Goal: Task Accomplishment & Management: Use online tool/utility

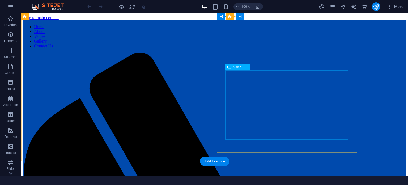
scroll to position [133, 0]
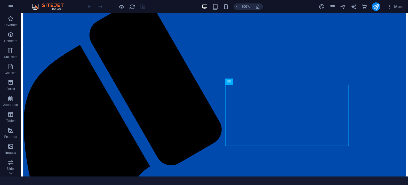
click at [297, 9] on div "100% More" at bounding box center [245, 6] width 319 height 8
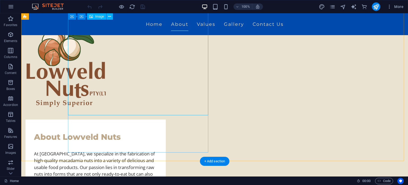
scroll to position [80, 0]
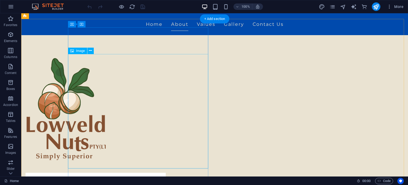
click at [150, 110] on figure at bounding box center [95, 111] width 140 height 114
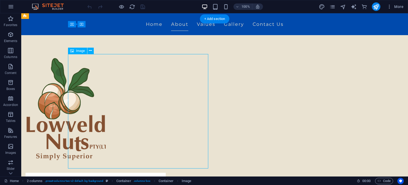
click at [98, 109] on figure at bounding box center [95, 111] width 140 height 114
click at [92, 52] on button at bounding box center [90, 51] width 6 height 6
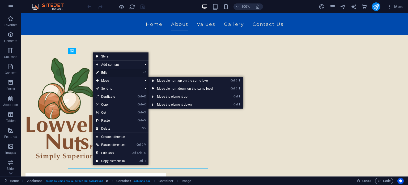
click at [113, 72] on link "⏎ Edit" at bounding box center [111, 73] width 36 height 8
select select "px"
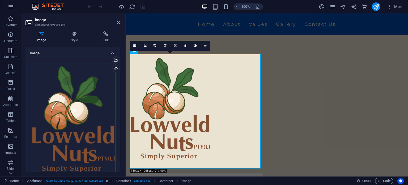
click at [95, 73] on div "Drag files here, click to choose files or select files from Files or our free s…" at bounding box center [73, 122] width 86 height 122
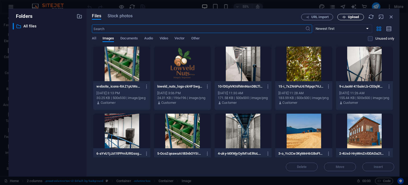
click at [351, 16] on span "Upload" at bounding box center [353, 16] width 11 height 3
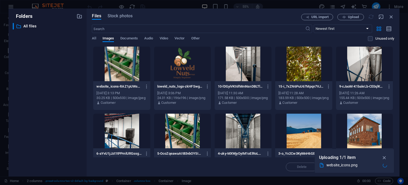
select select "9"
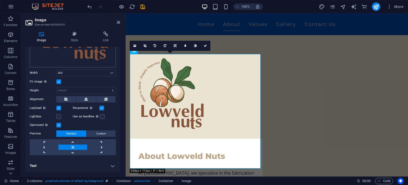
scroll to position [113, 0]
drag, startPoint x: 83, startPoint y: 72, endPoint x: 56, endPoint y: 72, distance: 27.6
click at [56, 72] on div "Width 302 Default auto px rem % em vh vw" at bounding box center [73, 72] width 86 height 7
type input "500"
select select "9"
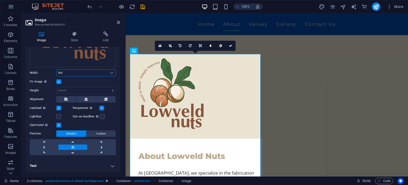
type input "500"
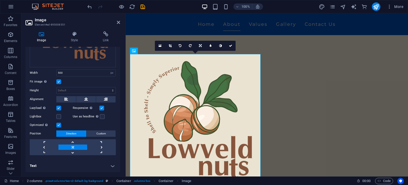
click at [47, 75] on div "Width 500 Default auto px rem % em vh vw" at bounding box center [73, 72] width 86 height 7
click at [58, 81] on label at bounding box center [58, 81] width 5 height 5
click at [0, 0] on input "Fit image Automatically fit image to a fixed width and height" at bounding box center [0, 0] width 0 height 0
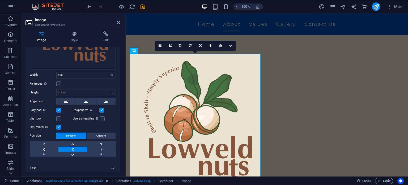
select select "9"
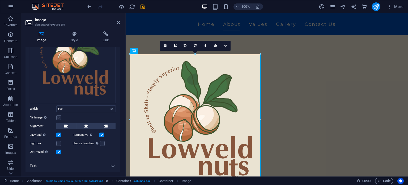
click at [58, 117] on label at bounding box center [58, 117] width 5 height 5
click at [0, 0] on input "Fit image Automatically fit image to a fixed width and height" at bounding box center [0, 0] width 0 height 0
select select "9"
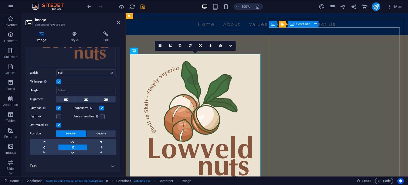
scroll to position [106, 0]
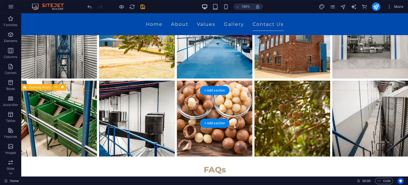
scroll to position [891, 0]
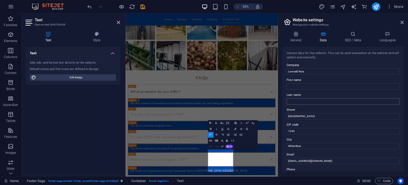
scroll to position [53, 0]
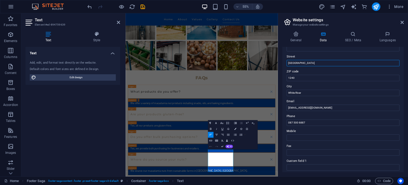
drag, startPoint x: 309, startPoint y: 62, endPoint x: 279, endPoint y: 65, distance: 31.0
click at [279, 65] on aside "Website settings Manage your website settings General Data SEO / Meta Languages…" at bounding box center [343, 94] width 130 height 163
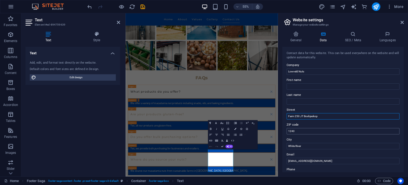
scroll to position [27, 0]
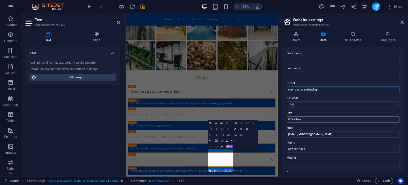
paste input "[GEOGRAPHIC_DATA]"
click at [317, 90] on input "Farm 250 JT Boshjeskop [GEOGRAPHIC_DATA]" at bounding box center [343, 89] width 113 height 6
type input "Farm 250 JT Boshjeskop, [GEOGRAPHIC_DATA]"
click at [309, 120] on input "White River" at bounding box center [343, 119] width 113 height 6
drag, startPoint x: 306, startPoint y: 120, endPoint x: 284, endPoint y: 120, distance: 22.0
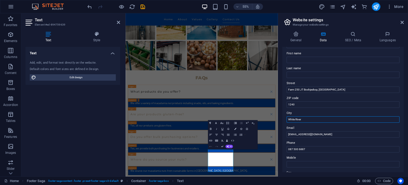
click at [284, 120] on div "Contact data for this website. This can be used everywhere on the website and w…" at bounding box center [342, 109] width 121 height 125
paste input "Nelspruit"
type input "Nelspruit"
drag, startPoint x: 296, startPoint y: 103, endPoint x: 291, endPoint y: 105, distance: 5.4
click at [291, 105] on input "1240" at bounding box center [343, 104] width 113 height 6
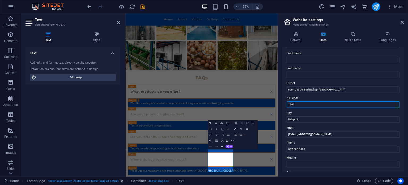
type input "1200"
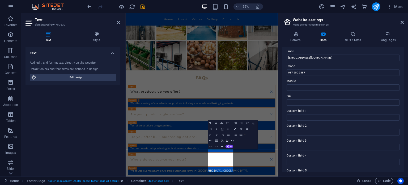
scroll to position [0, 0]
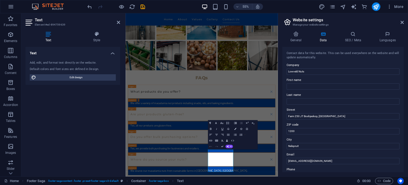
click at [313, 52] on div "Contact data for this website. This can be used everywhere on the website and w…" at bounding box center [343, 55] width 113 height 9
click at [308, 71] on input "Lowveld Nuts" at bounding box center [343, 71] width 113 height 6
paste input "(Pty) Ltd."
drag, startPoint x: 304, startPoint y: 71, endPoint x: 307, endPoint y: 72, distance: 3.6
click at [305, 71] on input "Lowveld Nuts(Pty) Ltd." at bounding box center [343, 71] width 113 height 6
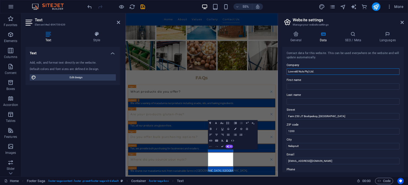
click at [325, 72] on input "Lowveld Nuts Pty) Ltd." at bounding box center [343, 71] width 113 height 6
drag, startPoint x: 304, startPoint y: 71, endPoint x: 312, endPoint y: 88, distance: 19.2
click at [304, 71] on input "Lowveld Nuts Pty) Ltd." at bounding box center [343, 71] width 113 height 6
type input "Lowveld Nuts (Pty) Ltd."
click at [311, 77] on label "First name" at bounding box center [343, 80] width 113 height 6
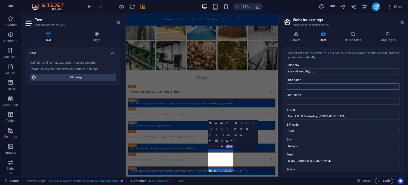
click at [311, 83] on input "First name" at bounding box center [343, 86] width 113 height 6
click at [402, 22] on icon at bounding box center [402, 22] width 3 height 4
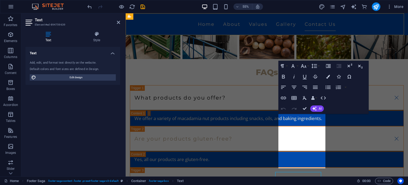
scroll to position [844, 0]
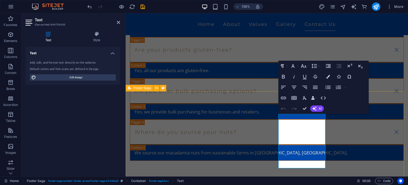
select select "9"
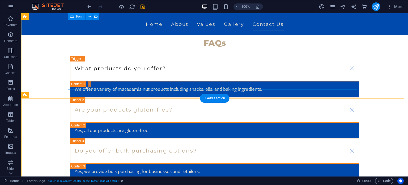
scroll to position [905, 0]
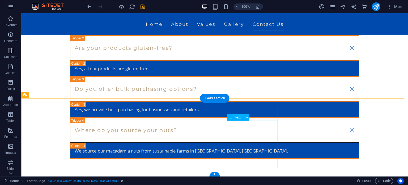
click at [245, 118] on icon at bounding box center [246, 117] width 3 height 6
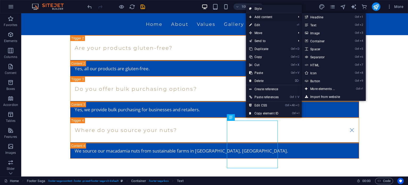
click at [267, 18] on span "Add content" at bounding box center [270, 17] width 48 height 8
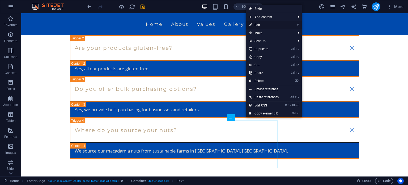
click at [260, 28] on link "⏎ Edit" at bounding box center [264, 25] width 36 height 8
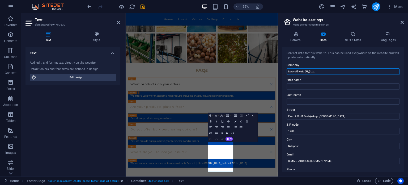
click at [321, 69] on input "Lowveld Nuts (Pty) Ltd." at bounding box center [343, 71] width 113 height 6
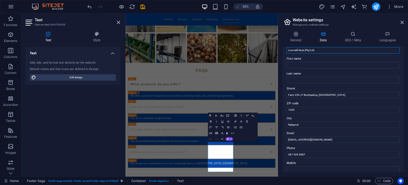
scroll to position [27, 0]
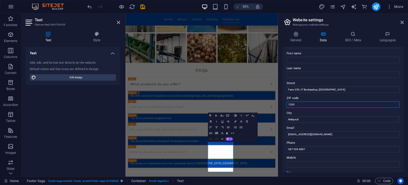
drag, startPoint x: 300, startPoint y: 106, endPoint x: 285, endPoint y: 104, distance: 14.9
click at [285, 104] on div "Contact data for this website. This can be used everywhere on the website and w…" at bounding box center [342, 109] width 121 height 125
click at [326, 105] on input "1200" at bounding box center [343, 104] width 113 height 6
drag, startPoint x: 300, startPoint y: 120, endPoint x: 286, endPoint y: 118, distance: 14.2
click at [286, 118] on div "Contact data for this website. This can be used everywhere on the website and w…" at bounding box center [342, 109] width 121 height 125
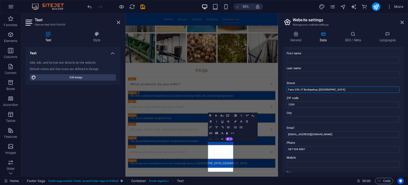
click at [343, 91] on input "Farm 250 JT Boshjeskop, [GEOGRAPHIC_DATA]" at bounding box center [343, 89] width 113 height 6
paste input "Nelspruit"
click at [334, 89] on input "Farm 250 JT Boshjeskop, [GEOGRAPHIC_DATA],[GEOGRAPHIC_DATA]" at bounding box center [343, 89] width 113 height 6
type input "Farm 250 JT Boshjeskop, [GEOGRAPHIC_DATA], [GEOGRAPHIC_DATA]"
click at [333, 101] on label "ZIP code" at bounding box center [343, 98] width 113 height 6
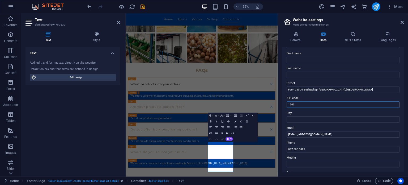
click at [333, 101] on input "1200" at bounding box center [343, 104] width 113 height 6
click at [402, 21] on icon at bounding box center [402, 22] width 3 height 4
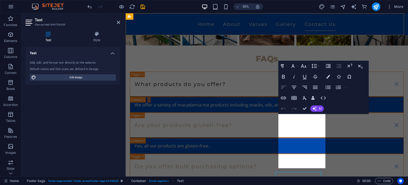
scroll to position [844, 0]
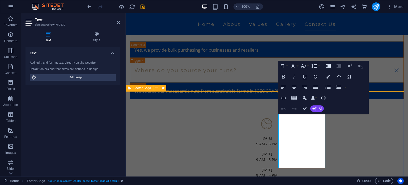
select select "9"
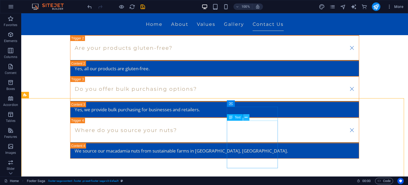
click at [247, 117] on icon at bounding box center [246, 117] width 3 height 6
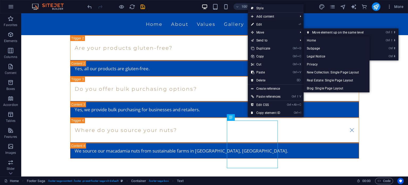
click at [269, 24] on link "⏎ Edit" at bounding box center [266, 24] width 36 height 8
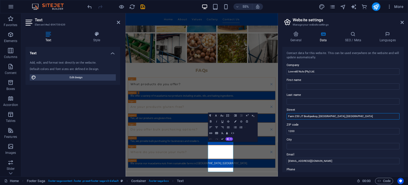
click at [305, 114] on input "Farm 250 JT Boshjeskop, [GEOGRAPHIC_DATA], [GEOGRAPHIC_DATA]" at bounding box center [343, 116] width 113 height 6
click at [352, 117] on input "Farm 250 JT Boshjeskop, [GEOGRAPHIC_DATA], [GEOGRAPHIC_DATA]" at bounding box center [343, 116] width 113 height 6
type input "Farm 250 JT Boshjeskop, [GEOGRAPHIC_DATA], [GEOGRAPHIC_DATA],"
click at [403, 22] on icon at bounding box center [402, 22] width 3 height 4
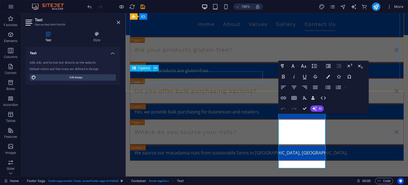
select select "9"
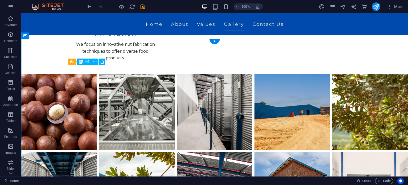
scroll to position [560, 0]
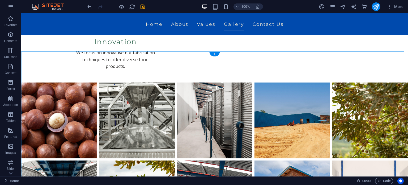
drag, startPoint x: 214, startPoint y: 55, endPoint x: 122, endPoint y: 73, distance: 93.6
click at [214, 55] on div "+" at bounding box center [214, 54] width 10 height 5
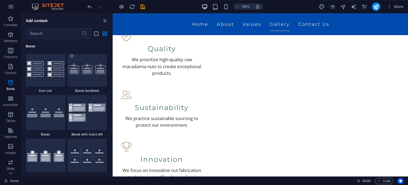
scroll to position [1461, 0]
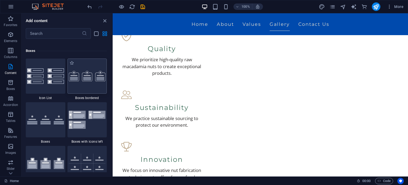
click at [92, 83] on div at bounding box center [87, 75] width 40 height 35
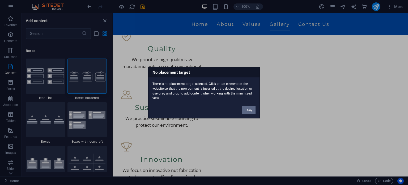
click at [248, 108] on button "Okay" at bounding box center [248, 109] width 13 height 8
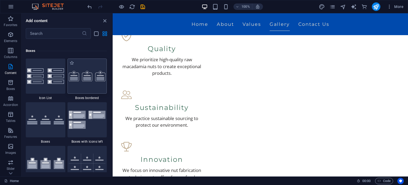
select select "9"
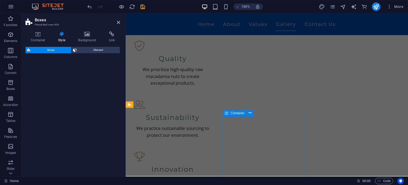
select select "rem"
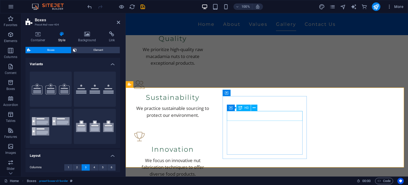
scroll to position [515, 0]
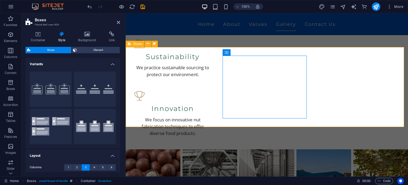
scroll to position [489, 0]
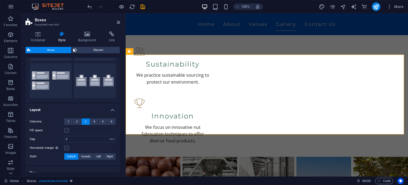
scroll to position [34, 0]
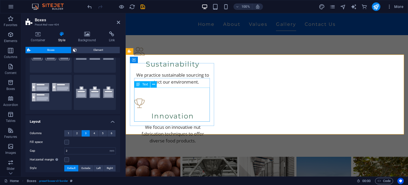
select select "9"
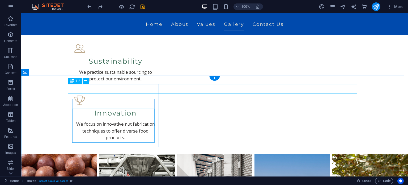
scroll to position [536, 0]
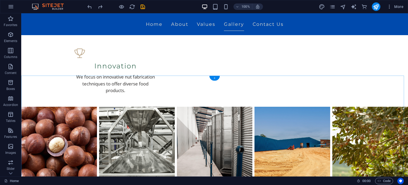
drag, startPoint x: 213, startPoint y: 78, endPoint x: 46, endPoint y: 75, distance: 166.6
click at [213, 78] on div "+" at bounding box center [214, 78] width 10 height 5
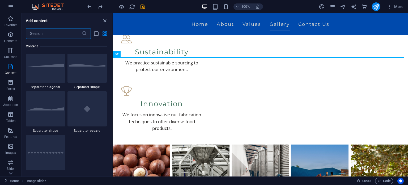
scroll to position [1461, 0]
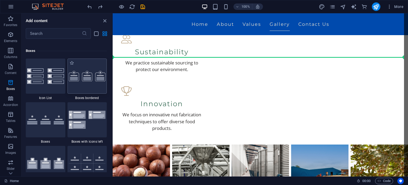
select select "9"
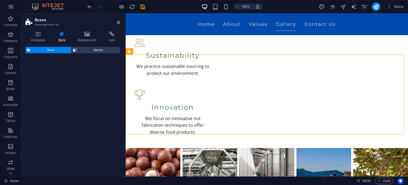
select select "rem"
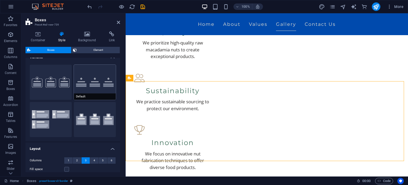
scroll to position [0, 0]
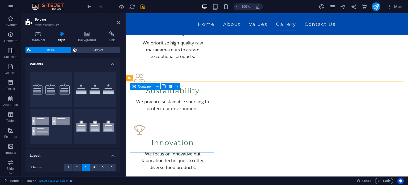
drag, startPoint x: 176, startPoint y: 101, endPoint x: 143, endPoint y: 97, distance: 33.2
click at [49, 88] on button "Border" at bounding box center [51, 88] width 42 height 35
select select "9"
click at [91, 86] on div "Border Default Icons left Icons outside" at bounding box center [72, 107] width 95 height 81
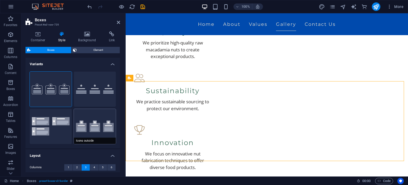
click at [104, 126] on button "Icons outside" at bounding box center [95, 126] width 42 height 35
select select "9"
click at [53, 92] on button "Border" at bounding box center [51, 88] width 42 height 35
select select "9"
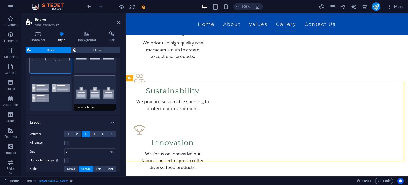
scroll to position [27, 0]
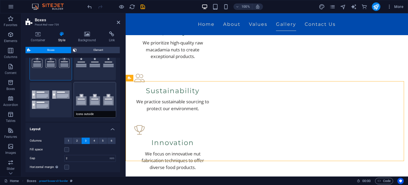
click at [92, 102] on button "Icons outside" at bounding box center [95, 99] width 42 height 35
select select "9"
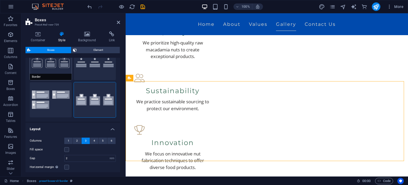
click at [45, 63] on button "Border" at bounding box center [51, 62] width 42 height 35
select select "9"
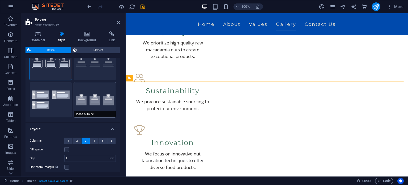
scroll to position [0, 0]
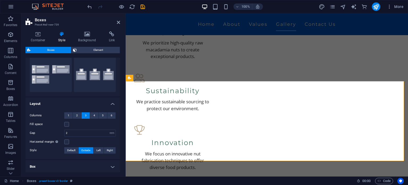
scroll to position [80, 0]
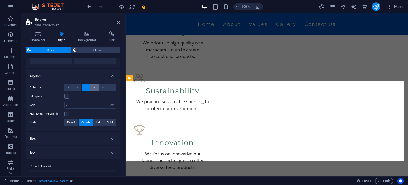
click at [92, 89] on button "4" at bounding box center [94, 87] width 8 height 6
select select "9"
click at [84, 88] on button "3" at bounding box center [86, 87] width 8 height 6
select select "9"
click at [81, 104] on input "2" at bounding box center [90, 105] width 51 height 6
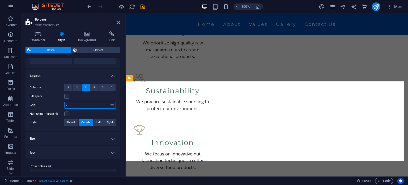
drag, startPoint x: 81, startPoint y: 104, endPoint x: 62, endPoint y: 104, distance: 18.9
click at [62, 104] on div "Gap 2 px rem % vh vw" at bounding box center [73, 104] width 86 height 7
type input "1"
click at [92, 100] on div "Columns 1 2 3 4 5 6 Fill space Gap 1 px rem % vh vw Horizontal margin Only if t…" at bounding box center [72, 105] width 97 height 52
select select "9"
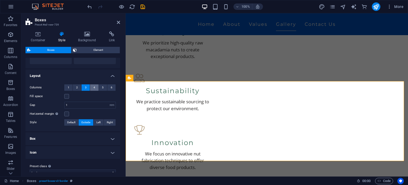
click at [94, 89] on span "4" at bounding box center [94, 87] width 2 height 6
select select "9"
click at [98, 98] on div "Fill space" at bounding box center [73, 96] width 86 height 6
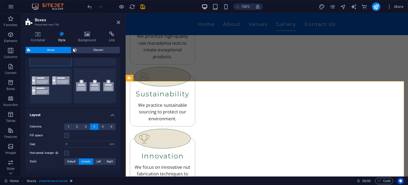
scroll to position [61, 0]
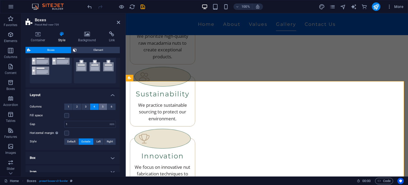
click at [100, 107] on button "5" at bounding box center [103, 106] width 8 height 6
select select "9"
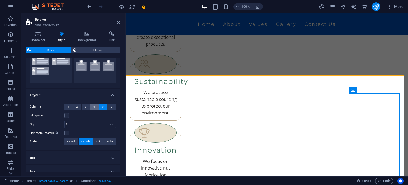
click at [92, 106] on button "4" at bounding box center [94, 106] width 8 height 6
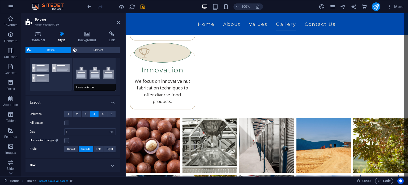
scroll to position [80, 0]
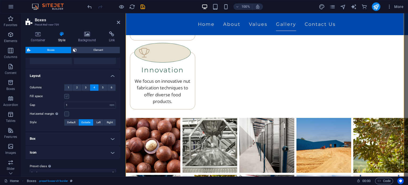
click at [66, 95] on label at bounding box center [66, 96] width 5 height 5
click at [0, 0] on input "Fill space" at bounding box center [0, 0] width 0 height 0
click at [67, 96] on label at bounding box center [66, 96] width 5 height 5
click at [0, 0] on input "Fill space" at bounding box center [0, 0] width 0 height 0
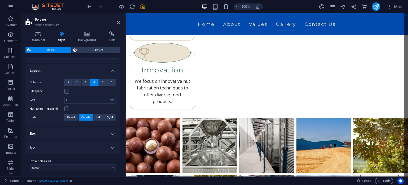
scroll to position [87, 0]
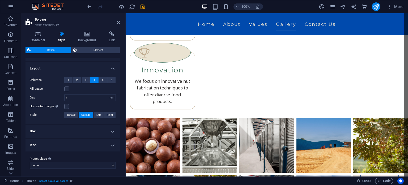
click at [101, 86] on div "Fill space" at bounding box center [73, 89] width 86 height 6
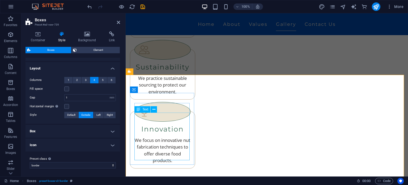
scroll to position [507, 0]
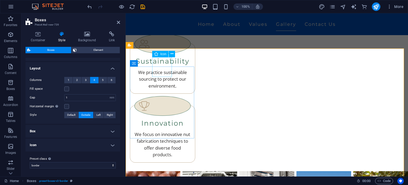
click at [172, 55] on icon at bounding box center [172, 54] width 3 height 6
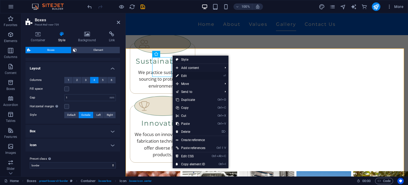
click at [191, 75] on link "⏎ Edit" at bounding box center [191, 76] width 36 height 8
select select "xMidYMid"
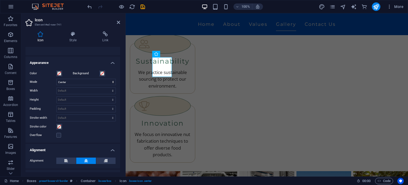
scroll to position [0, 0]
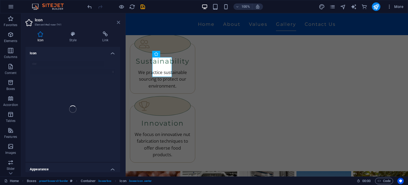
click at [119, 22] on icon at bounding box center [118, 22] width 3 height 4
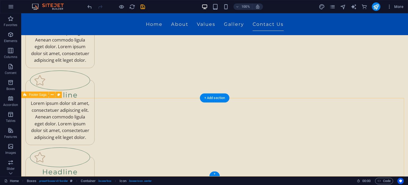
scroll to position [1081, 0]
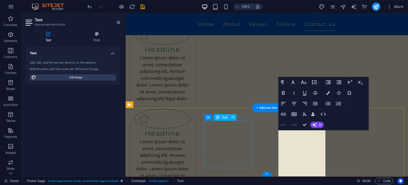
scroll to position [1023, 0]
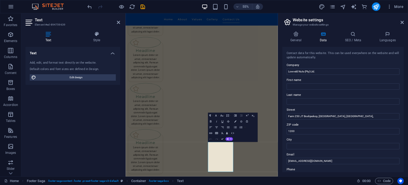
scroll to position [964, 0]
click at [310, 74] on input "Lowveld Nuts (Pty) Ltd." at bounding box center [343, 71] width 113 height 6
click at [323, 71] on input "Lowveld Nuts (Pty) Ltd." at bounding box center [343, 71] width 113 height 6
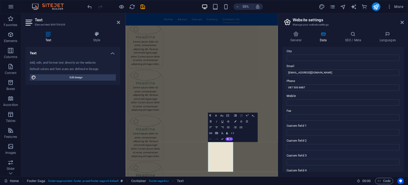
scroll to position [80, 0]
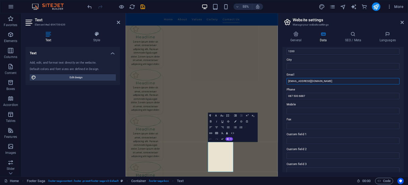
drag, startPoint x: 320, startPoint y: 78, endPoint x: 285, endPoint y: 81, distance: 35.2
click at [285, 81] on div "Contact data for this website. This can be used everywhere on the website and w…" at bounding box center [342, 109] width 121 height 125
click at [335, 80] on input "[EMAIL_ADDRESS][DOMAIN_NAME]" at bounding box center [343, 81] width 113 height 6
drag, startPoint x: 435, startPoint y: 110, endPoint x: 378, endPoint y: 162, distance: 77.5
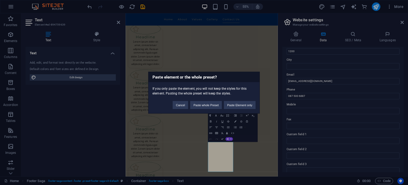
click at [287, 95] on div "Paste element or the whole preset? If you only paste the element, you will not …" at bounding box center [204, 92] width 408 height 185
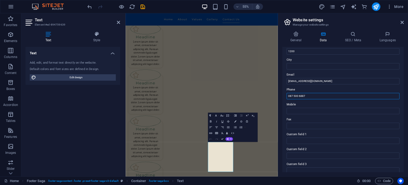
drag, startPoint x: 306, startPoint y: 94, endPoint x: 287, endPoint y: 96, distance: 19.2
click at [287, 96] on input "087 500 6887" at bounding box center [343, 96] width 113 height 6
paste input "[PHONE_NUMBER]"
click at [326, 96] on input "[PHONE_NUMBER]" at bounding box center [343, 96] width 113 height 6
type input "[PHONE_NUMBER]"
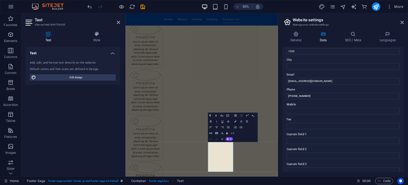
click at [327, 90] on label "Phone" at bounding box center [343, 89] width 113 height 6
click at [327, 93] on input "[PHONE_NUMBER]" at bounding box center [343, 96] width 113 height 6
click at [336, 88] on label "Phone" at bounding box center [343, 89] width 113 height 6
click at [336, 93] on input "[PHONE_NUMBER]" at bounding box center [343, 96] width 113 height 6
click at [321, 80] on input "[EMAIL_ADDRESS][DOMAIN_NAME]" at bounding box center [343, 81] width 113 height 6
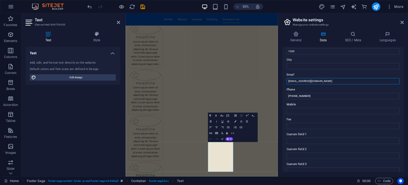
drag, startPoint x: 443, startPoint y: 95, endPoint x: 401, endPoint y: 142, distance: 62.8
paste input "[EMAIL_ADDRESS][DOMAIN_NAME]"
paste input "text"
type input "[EMAIL_ADDRESS][DOMAIN_NAME]"
click at [336, 75] on label "Email" at bounding box center [343, 74] width 113 height 6
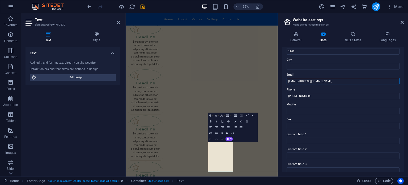
click at [336, 78] on input "[EMAIL_ADDRESS][DOMAIN_NAME]" at bounding box center [343, 81] width 113 height 6
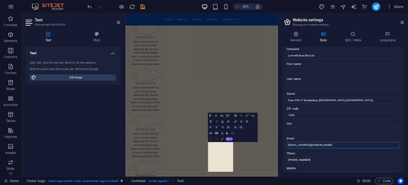
scroll to position [0, 0]
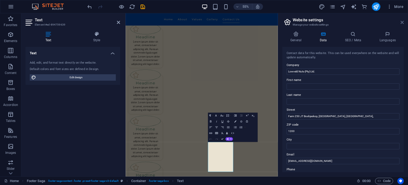
click at [401, 22] on icon at bounding box center [402, 22] width 3 height 4
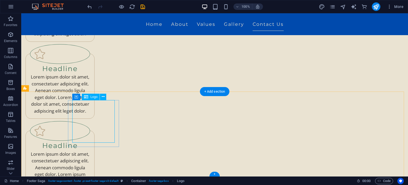
click at [104, 96] on icon at bounding box center [103, 97] width 3 height 6
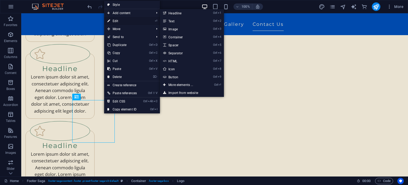
click at [130, 22] on link "⏎ Edit" at bounding box center [122, 21] width 36 height 8
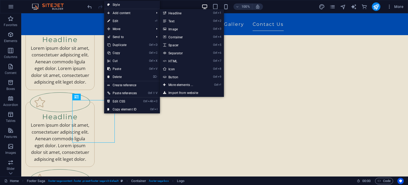
select select "px"
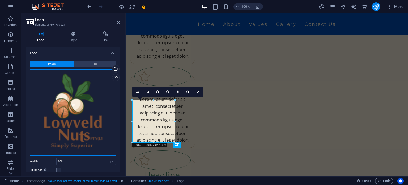
click at [101, 80] on div "Drag files here, click to choose files or select files from Files or our free s…" at bounding box center [73, 112] width 86 height 86
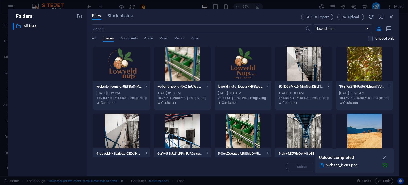
click at [124, 68] on div at bounding box center [121, 63] width 57 height 35
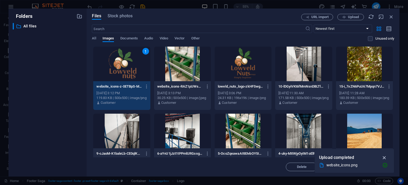
click at [384, 158] on icon "button" at bounding box center [384, 157] width 6 height 6
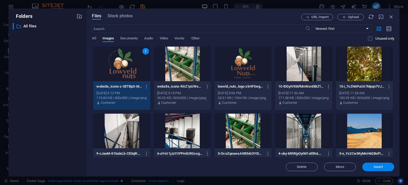
drag, startPoint x: 383, startPoint y: 167, endPoint x: 252, endPoint y: 153, distance: 131.8
click at [383, 167] on span "Insert" at bounding box center [378, 166] width 28 height 3
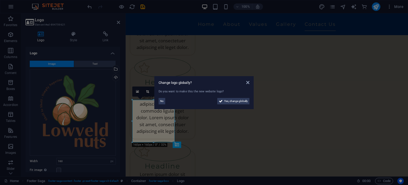
scroll to position [1039, 0]
click at [249, 83] on icon at bounding box center [247, 82] width 3 height 4
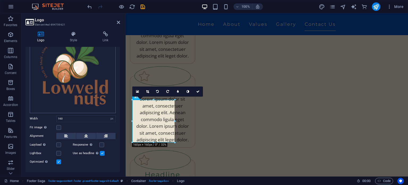
scroll to position [51, 0]
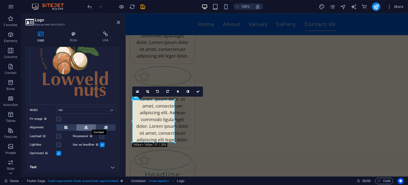
click at [85, 126] on icon at bounding box center [86, 127] width 4 height 6
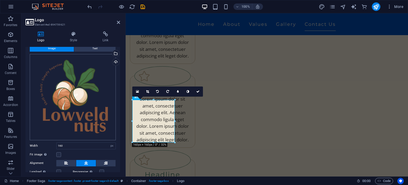
scroll to position [0, 0]
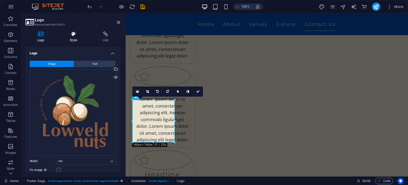
click at [67, 37] on h4 "Style" at bounding box center [74, 36] width 33 height 11
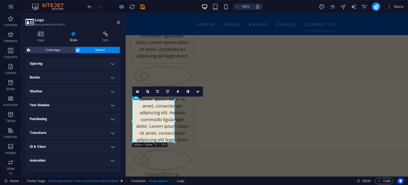
scroll to position [110, 0]
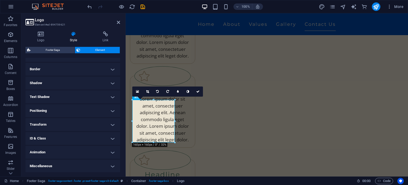
click at [101, 107] on h4 "Positioning" at bounding box center [72, 110] width 95 height 13
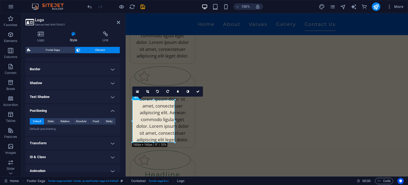
click at [101, 107] on h4 "Positioning" at bounding box center [72, 109] width 95 height 10
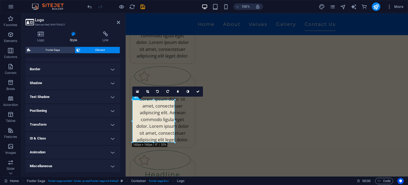
click at [99, 124] on h4 "Transform" at bounding box center [72, 124] width 95 height 13
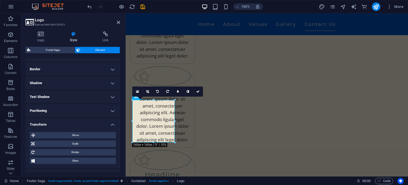
click at [99, 124] on h4 "Transform" at bounding box center [72, 123] width 95 height 10
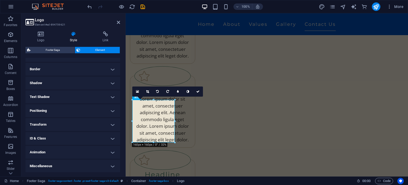
click at [79, 72] on h4 "Border" at bounding box center [72, 69] width 95 height 13
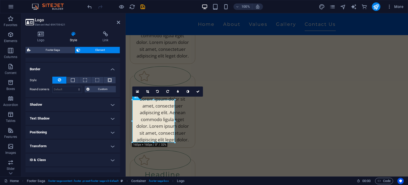
click at [79, 72] on div "Style - Width 1 auto px rem % vh vw Custom Custom 1 auto px rem % vh vw 1 auto …" at bounding box center [72, 84] width 95 height 25
drag, startPoint x: 79, startPoint y: 72, endPoint x: 82, endPoint y: 69, distance: 4.3
click at [80, 71] on li "Border Style - Width 1 auto px rem % vh vw Custom Custom 1 auto px rem % vh vw …" at bounding box center [72, 80] width 95 height 34
drag, startPoint x: 82, startPoint y: 69, endPoint x: 85, endPoint y: 69, distance: 3.5
click at [82, 69] on h4 "Border" at bounding box center [72, 68] width 95 height 10
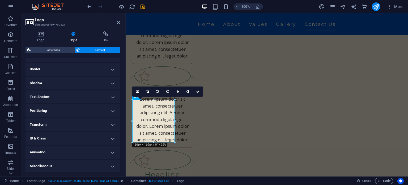
scroll to position [83, 0]
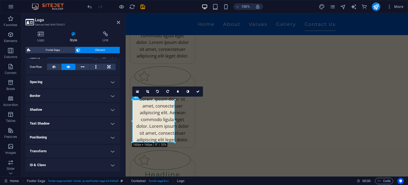
click at [100, 83] on h4 "Spacing" at bounding box center [72, 81] width 95 height 13
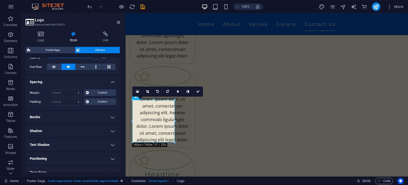
click at [100, 83] on h4 "Spacing" at bounding box center [72, 80] width 95 height 10
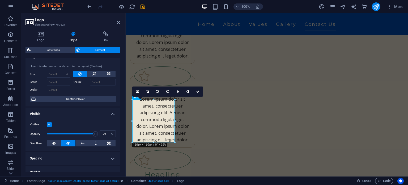
scroll to position [4, 0]
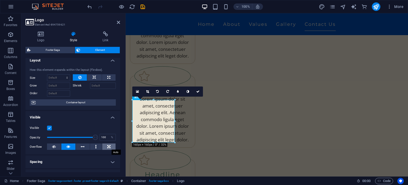
click at [112, 147] on button at bounding box center [109, 146] width 14 height 6
click at [67, 145] on icon at bounding box center [68, 146] width 4 height 6
click at [106, 114] on h4 "Visible" at bounding box center [72, 116] width 95 height 10
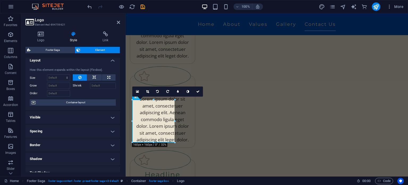
scroll to position [0, 0]
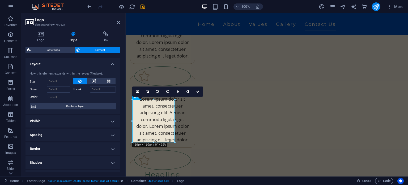
click at [108, 63] on h4 "Layout" at bounding box center [72, 63] width 95 height 10
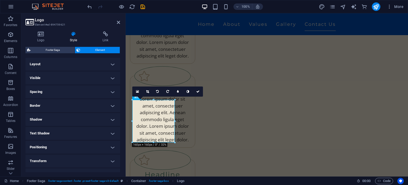
click at [108, 63] on h4 "Layout" at bounding box center [72, 64] width 95 height 13
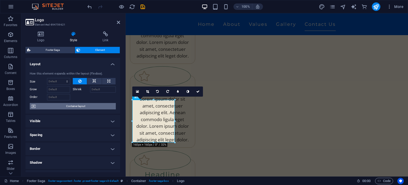
click at [81, 108] on span "Container layout" at bounding box center [75, 106] width 77 height 6
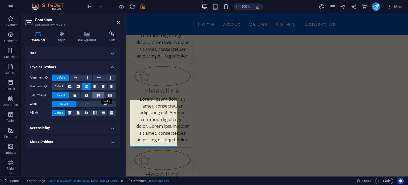
click at [97, 97] on button at bounding box center [97, 95] width 11 height 6
click at [86, 113] on icon at bounding box center [86, 112] width 6 height 3
click at [114, 69] on h4 "Layout (Flexbox)" at bounding box center [72, 66] width 95 height 10
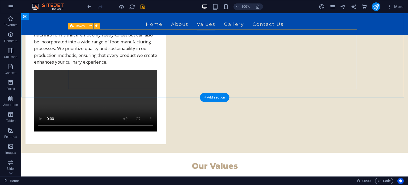
scroll to position [264, 0]
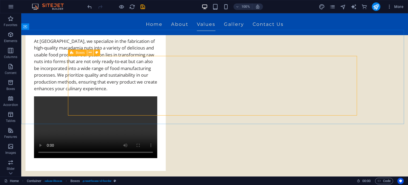
click at [90, 54] on icon at bounding box center [90, 53] width 3 height 6
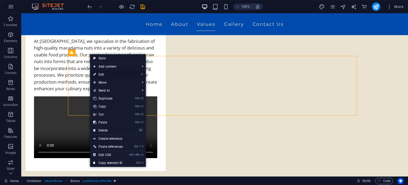
click at [116, 74] on link "⏎ Edit" at bounding box center [108, 74] width 36 height 8
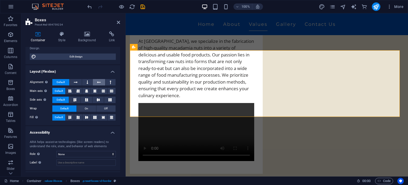
scroll to position [76, 0]
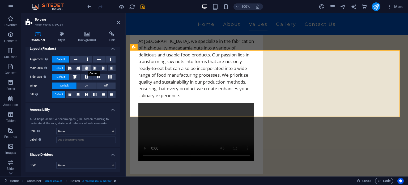
click at [88, 67] on button at bounding box center [86, 68] width 8 height 6
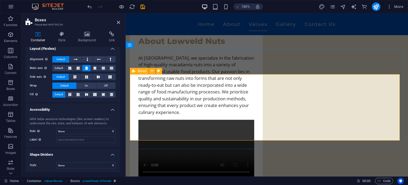
scroll to position [237, 0]
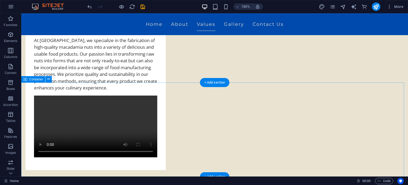
scroll to position [211, 0]
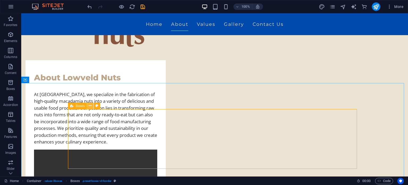
click at [89, 107] on icon at bounding box center [90, 106] width 3 height 6
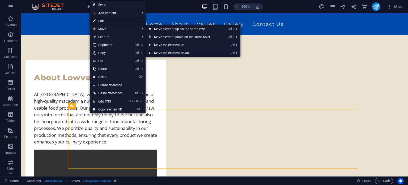
click at [112, 20] on link "⏎ Edit" at bounding box center [108, 21] width 36 height 8
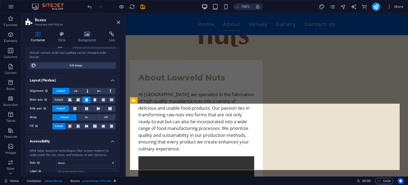
scroll to position [53, 0]
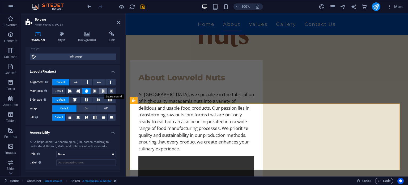
click at [103, 90] on icon at bounding box center [103, 91] width 3 height 6
click at [113, 92] on button at bounding box center [112, 91] width 8 height 6
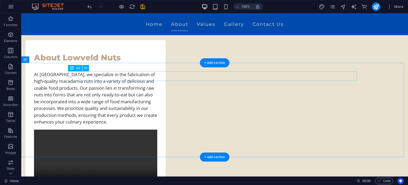
scroll to position [211, 0]
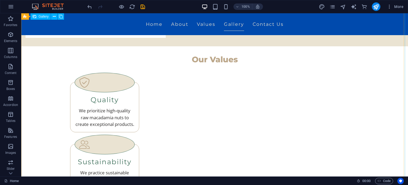
scroll to position [264, 0]
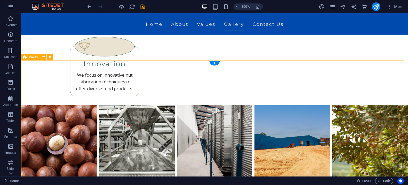
select select "rem"
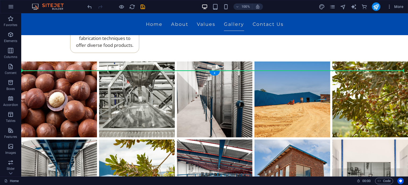
scroll to position [546, 0]
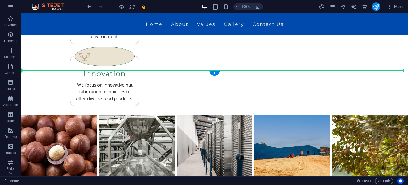
drag, startPoint x: 233, startPoint y: 114, endPoint x: 218, endPoint y: 80, distance: 37.6
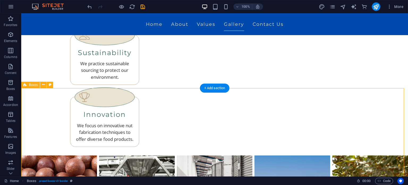
select select "rem"
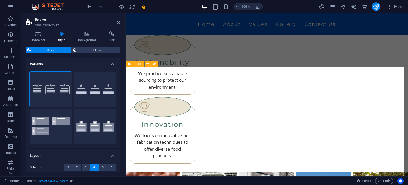
drag, startPoint x: 249, startPoint y: 57, endPoint x: 249, endPoint y: 73, distance: 15.9
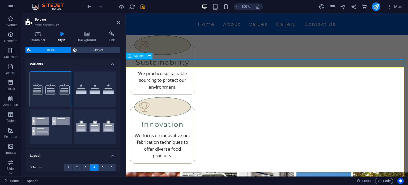
scroll to position [546, 0]
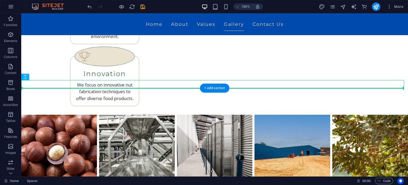
drag, startPoint x: 203, startPoint y: 81, endPoint x: 202, endPoint y: 101, distance: 19.7
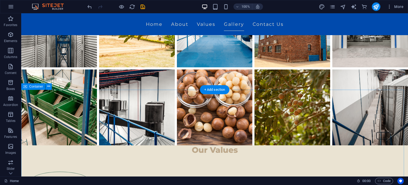
scroll to position [705, 0]
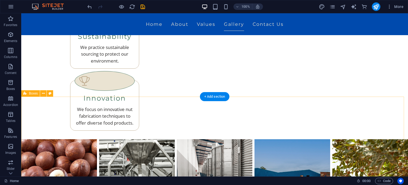
scroll to position [546, 0]
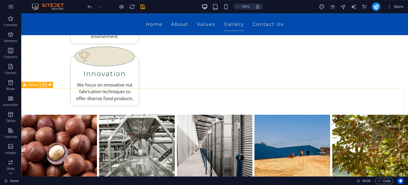
click at [42, 85] on icon at bounding box center [43, 85] width 3 height 6
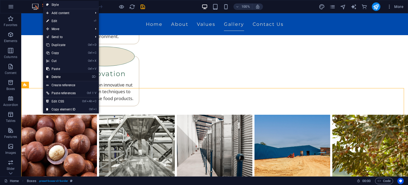
click at [73, 75] on link "⌦ Delete" at bounding box center [61, 77] width 36 height 8
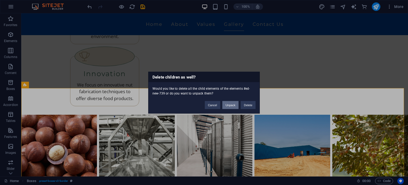
click at [229, 105] on button "Unpack" at bounding box center [230, 105] width 16 height 8
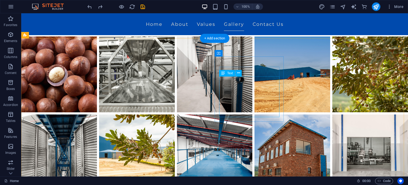
scroll to position [518, 0]
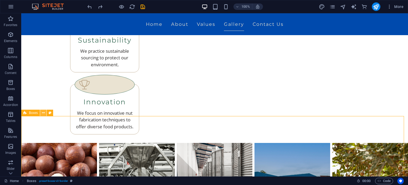
click at [42, 114] on icon at bounding box center [43, 113] width 3 height 6
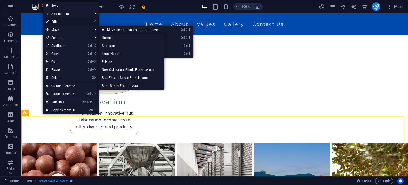
click at [61, 24] on link "⏎ Edit" at bounding box center [61, 22] width 36 height 8
select select "rem"
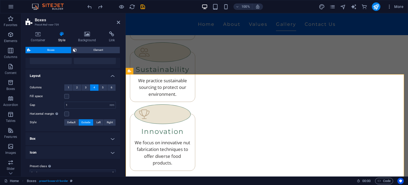
scroll to position [87, 0]
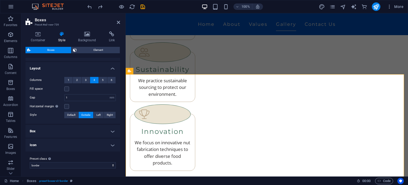
click at [45, 133] on h4 "Box" at bounding box center [72, 131] width 95 height 13
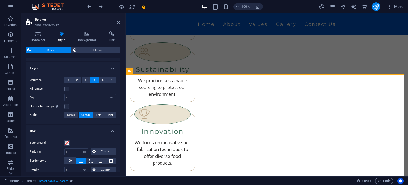
click at [49, 131] on h4 "Box" at bounding box center [72, 130] width 95 height 10
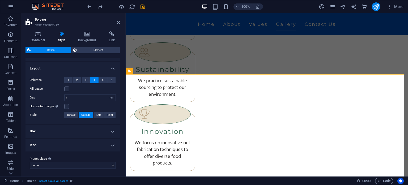
click at [64, 130] on h4 "Box" at bounding box center [72, 131] width 95 height 13
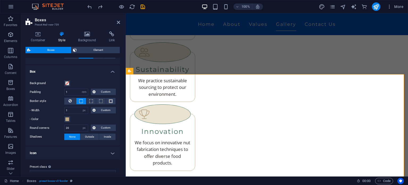
scroll to position [154, 0]
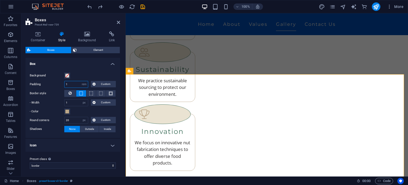
click at [72, 83] on input "1" at bounding box center [76, 84] width 23 height 6
type input "0"
click at [95, 73] on div "Background" at bounding box center [73, 75] width 86 height 6
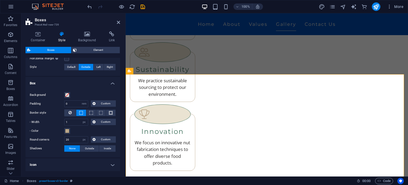
scroll to position [128, 0]
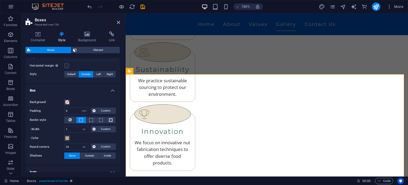
click at [113, 90] on h4 "Box" at bounding box center [72, 89] width 95 height 10
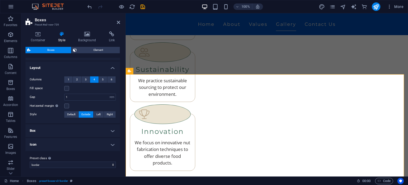
scroll to position [87, 0]
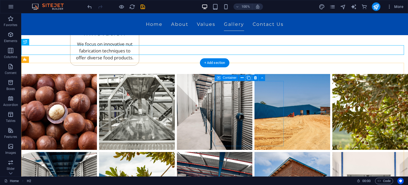
scroll to position [571, 0]
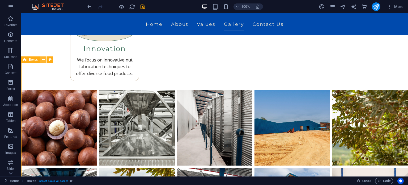
click at [46, 60] on button at bounding box center [43, 59] width 6 height 6
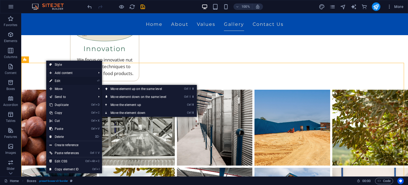
click at [78, 81] on link "⏎ Edit" at bounding box center [64, 81] width 36 height 8
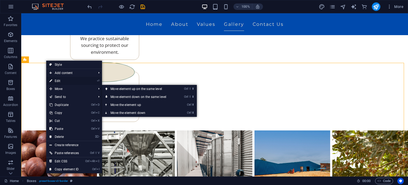
select select "rem"
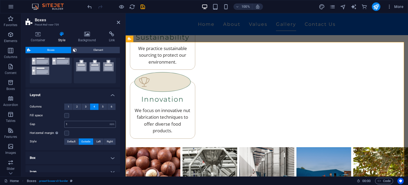
scroll to position [87, 0]
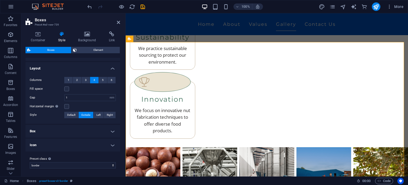
click at [79, 133] on h4 "Box" at bounding box center [72, 131] width 95 height 13
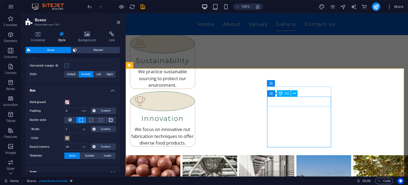
scroll to position [493, 0]
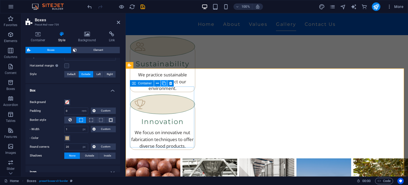
type input "1"
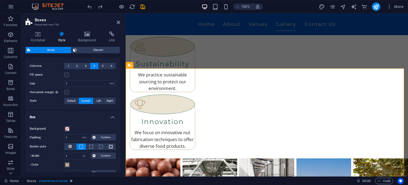
click at [111, 117] on h4 "Box" at bounding box center [72, 115] width 95 height 10
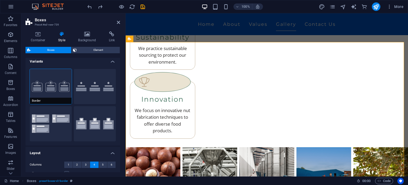
scroll to position [0, 0]
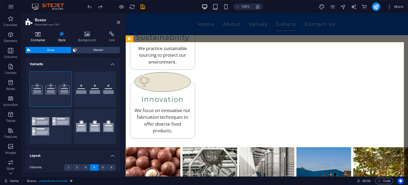
click at [38, 35] on icon at bounding box center [37, 33] width 25 height 5
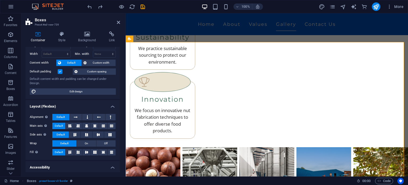
scroll to position [27, 0]
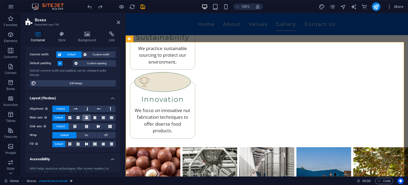
click at [85, 116] on icon at bounding box center [86, 117] width 3 height 6
click at [111, 118] on icon at bounding box center [111, 117] width 3 height 6
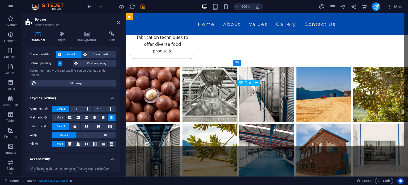
scroll to position [530, 0]
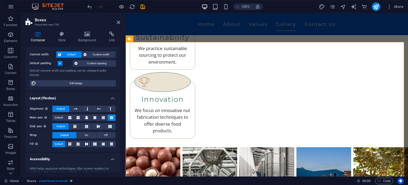
click at [61, 31] on div "Container Style Background Link Size Height Default px rem % vh vw Min. height …" at bounding box center [72, 101] width 103 height 149
click at [63, 37] on h4 "Style" at bounding box center [63, 36] width 20 height 11
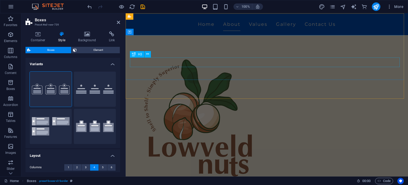
scroll to position [0, 0]
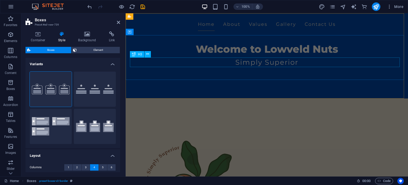
click at [257, 61] on div "Simply Superior" at bounding box center [267, 62] width 274 height 10
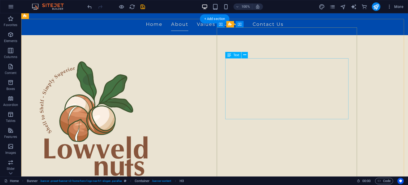
scroll to position [80, 0]
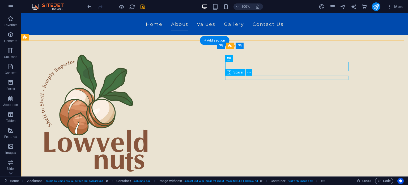
scroll to position [53, 0]
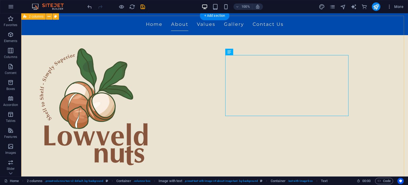
scroll to position [80, 0]
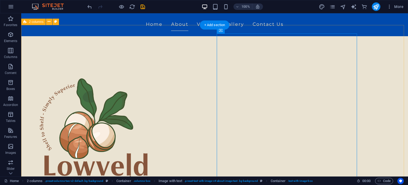
scroll to position [53, 0]
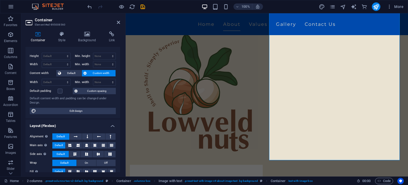
scroll to position [0, 0]
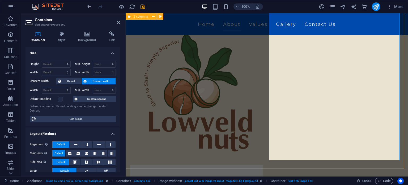
click at [264, 72] on div "About Lowveld Nuts Welcome to Lowveld Nuts (Pty) Ltd —your dedicated partner fo…" at bounding box center [267, 159] width 282 height 334
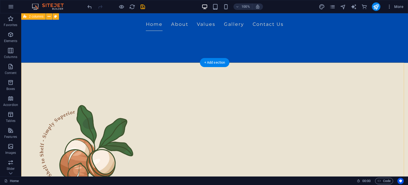
scroll to position [27, 0]
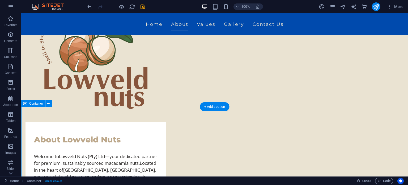
scroll to position [186, 0]
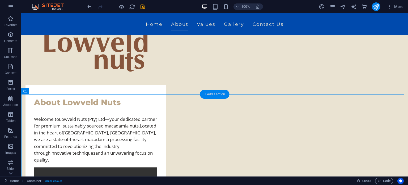
click at [219, 94] on div "+ Add section" at bounding box center [214, 94] width 29 height 9
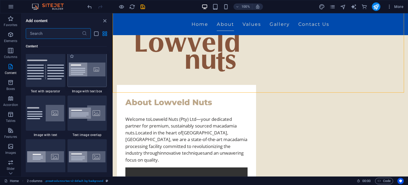
scroll to position [983, 0]
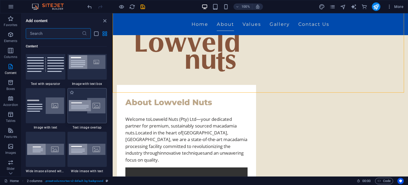
click at [92, 101] on img at bounding box center [87, 106] width 37 height 16
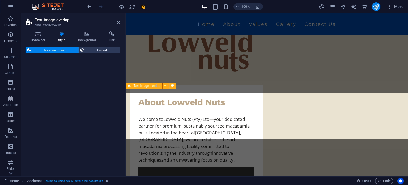
select select "rem"
select select "px"
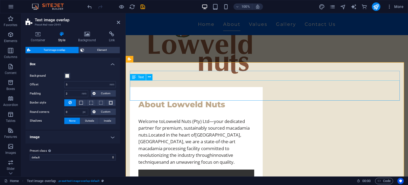
scroll to position [212, 0]
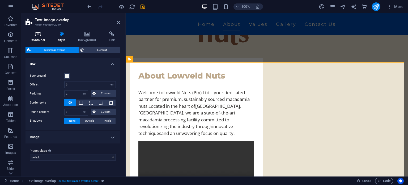
click at [41, 36] on icon at bounding box center [37, 33] width 25 height 5
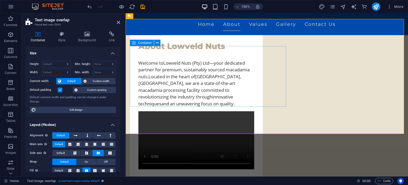
scroll to position [239, 0]
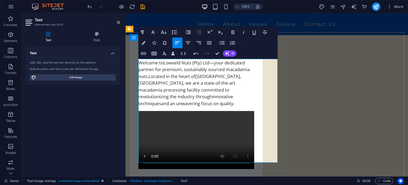
scroll to position [247, 0]
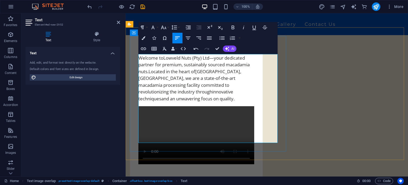
drag, startPoint x: 154, startPoint y: 140, endPoint x: 134, endPoint y: 103, distance: 42.2
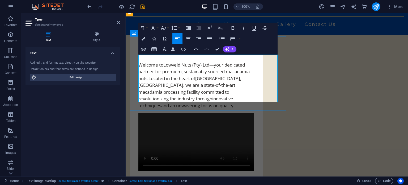
scroll to position [232, 0]
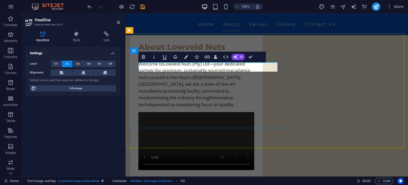
drag, startPoint x: 203, startPoint y: 67, endPoint x: 131, endPoint y: 65, distance: 71.5
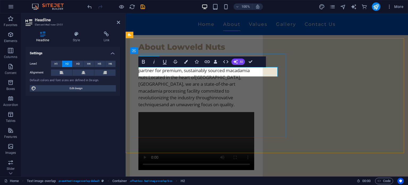
scroll to position [236, 0]
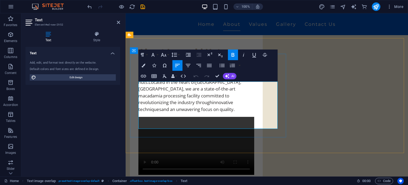
drag, startPoint x: 252, startPoint y: 85, endPoint x: 140, endPoint y: 86, distance: 111.8
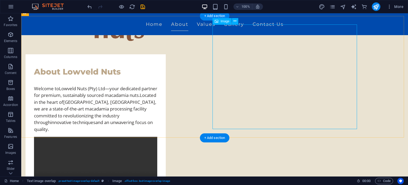
scroll to position [213, 0]
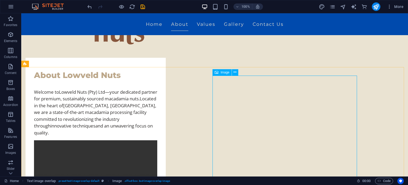
click at [225, 73] on span "Image" at bounding box center [224, 72] width 9 height 3
click at [236, 72] on icon at bounding box center [234, 72] width 3 height 6
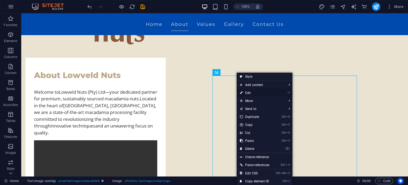
click at [268, 94] on link "⏎ Edit" at bounding box center [255, 93] width 36 height 8
select select "%"
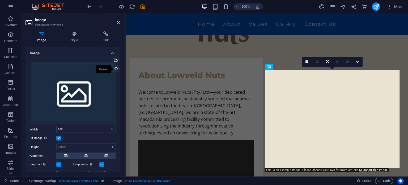
click at [112, 71] on div "Upload" at bounding box center [115, 69] width 8 height 8
click at [59, 92] on div "Drag files here, click to choose files or select files from Files or our free s…" at bounding box center [73, 92] width 86 height 63
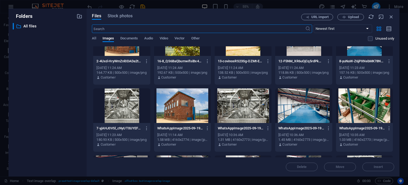
scroll to position [159, 0]
click at [239, 110] on div at bounding box center [243, 105] width 57 height 35
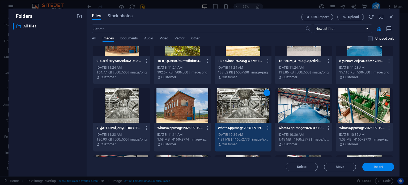
click at [372, 168] on button "Insert" at bounding box center [378, 166] width 32 height 8
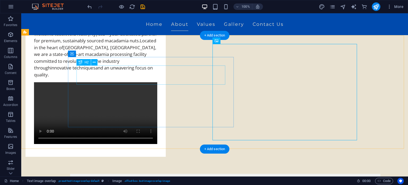
scroll to position [293, 0]
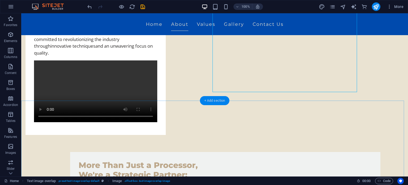
click at [218, 102] on div "+ Add section" at bounding box center [214, 100] width 29 height 9
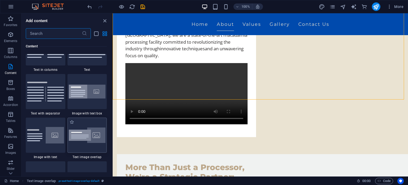
scroll to position [983, 0]
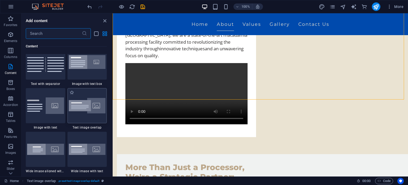
click at [85, 112] on img at bounding box center [87, 106] width 37 height 16
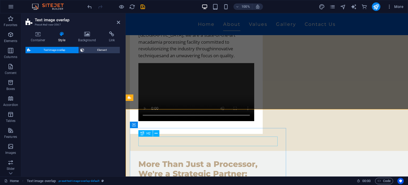
select select "rem"
select select "px"
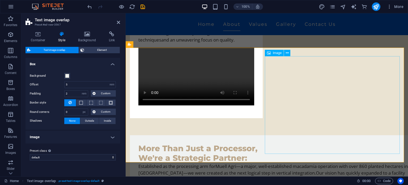
scroll to position [334, 0]
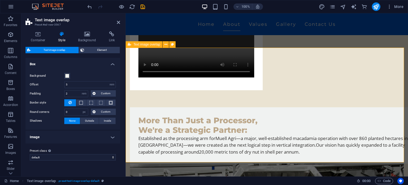
click at [56, 139] on h4 "Image" at bounding box center [72, 136] width 95 height 13
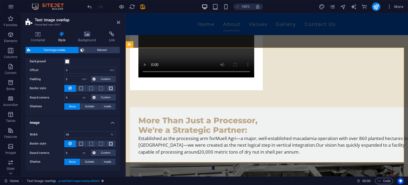
scroll to position [27, 0]
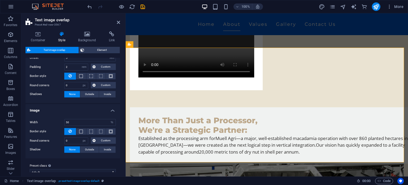
click at [92, 106] on h4 "Image" at bounding box center [72, 109] width 95 height 10
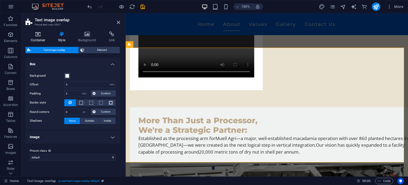
click at [49, 35] on icon at bounding box center [37, 33] width 25 height 5
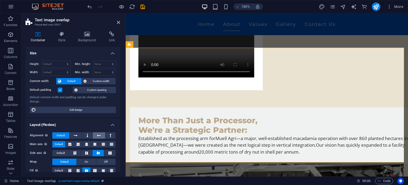
click at [102, 135] on button at bounding box center [99, 135] width 12 height 6
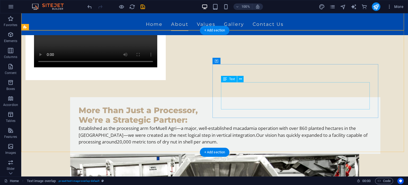
scroll to position [372, 0]
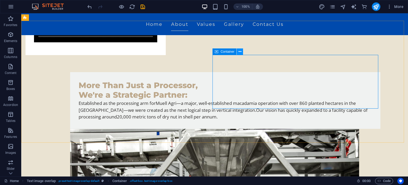
click at [238, 53] on button at bounding box center [240, 51] width 6 height 6
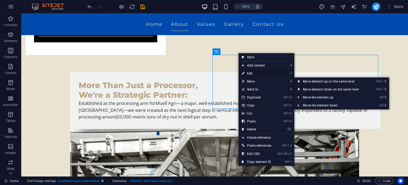
click at [265, 74] on link "⏎ Edit" at bounding box center [257, 73] width 36 height 8
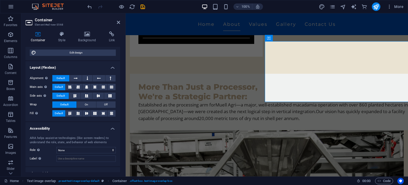
scroll to position [58, 0]
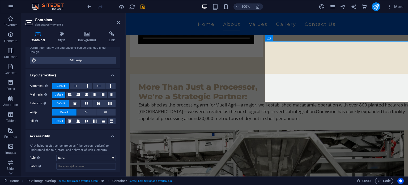
click at [60, 30] on div "Container Style Background Link Size Height Default px rem % vh vw Min. height …" at bounding box center [72, 101] width 103 height 149
click at [60, 34] on icon at bounding box center [62, 33] width 18 height 5
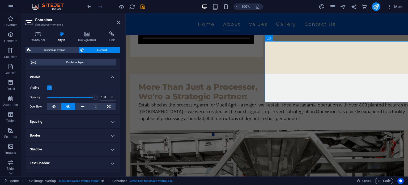
scroll to position [53, 0]
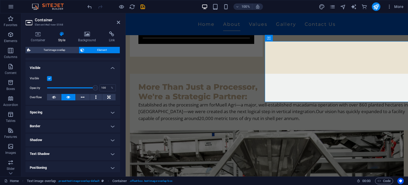
click at [100, 113] on h4 "Spacing" at bounding box center [72, 112] width 95 height 13
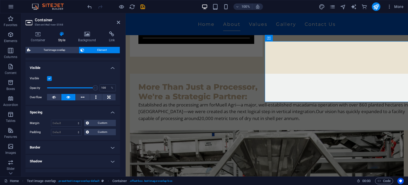
click at [100, 113] on h4 "Spacing" at bounding box center [72, 111] width 95 height 10
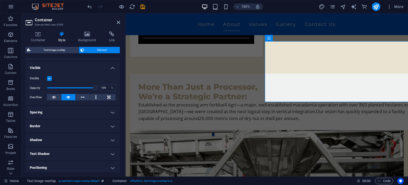
scroll to position [80, 0]
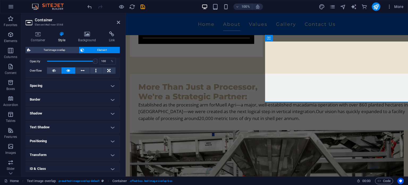
click at [94, 99] on h4 "Border" at bounding box center [72, 99] width 95 height 13
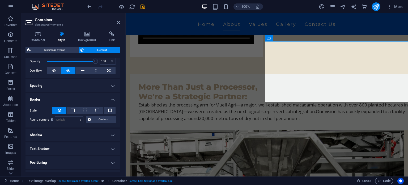
click at [94, 99] on h4 "Border" at bounding box center [72, 98] width 95 height 10
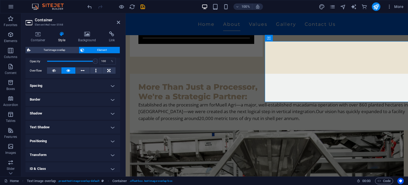
click at [88, 116] on h4 "Shadow" at bounding box center [72, 113] width 95 height 13
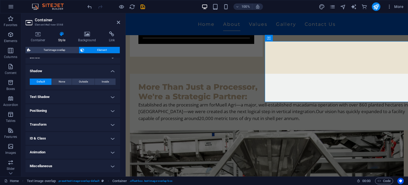
click at [95, 74] on h4 "Shadow" at bounding box center [72, 70] width 95 height 10
click at [85, 108] on h4 "Positioning" at bounding box center [72, 110] width 95 height 13
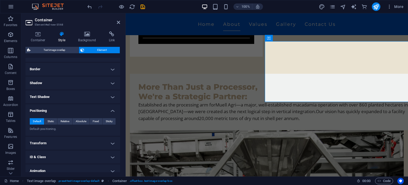
scroll to position [129, 0]
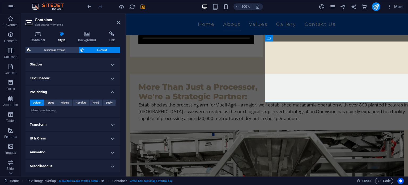
click at [76, 95] on div "Default Static Relative Absolute Fixed Sticky Z-Index Sets the order of the ele…" at bounding box center [72, 106] width 95 height 22
click at [76, 91] on h4 "Positioning" at bounding box center [72, 91] width 95 height 10
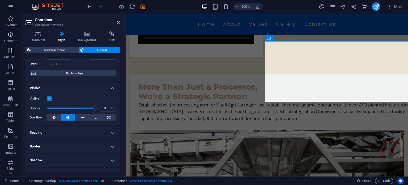
scroll to position [27, 0]
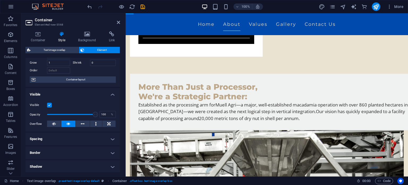
drag, startPoint x: 267, startPoint y: 70, endPoint x: 281, endPoint y: 69, distance: 13.6
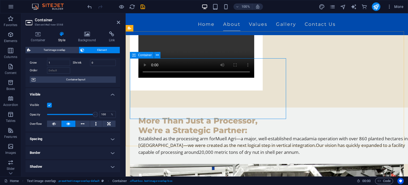
scroll to position [314, 0]
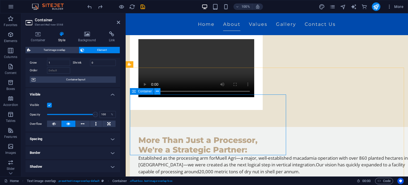
click at [160, 93] on button at bounding box center [157, 91] width 6 height 6
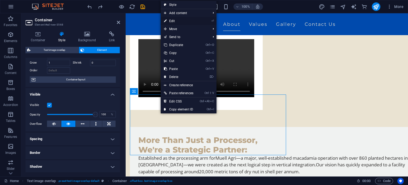
click at [186, 22] on link "⏎ Edit" at bounding box center [179, 21] width 36 height 8
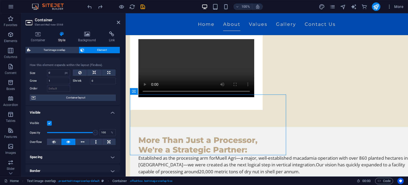
scroll to position [0, 0]
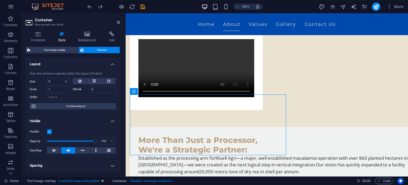
click at [110, 122] on h4 "Visible" at bounding box center [72, 119] width 95 height 10
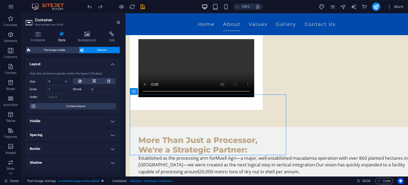
click at [64, 132] on h4 "Spacing" at bounding box center [72, 134] width 95 height 13
click at [65, 132] on h4 "Spacing" at bounding box center [72, 133] width 95 height 10
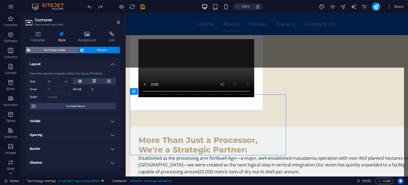
click at [71, 50] on span "Text image overlap" at bounding box center [54, 50] width 45 height 6
select select "rem"
select select "px"
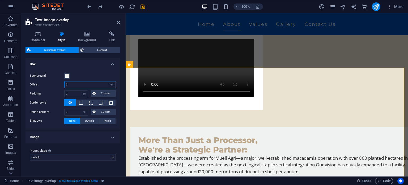
click at [81, 86] on input "5" at bounding box center [90, 84] width 51 height 6
type input "5"
type input "0"
click at [99, 79] on div "Background Offset 0 rem px % vh vw Padding 2 rem px % vh vw Custom Custom 2 rem…" at bounding box center [72, 98] width 97 height 62
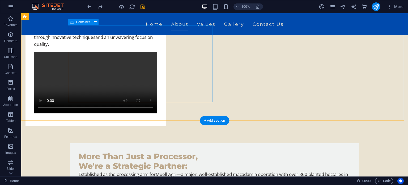
scroll to position [273, 0]
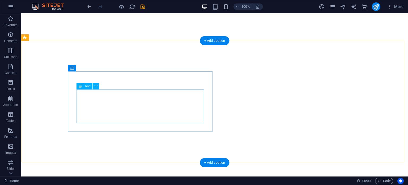
select select "9"
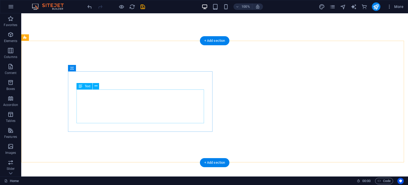
select select "9"
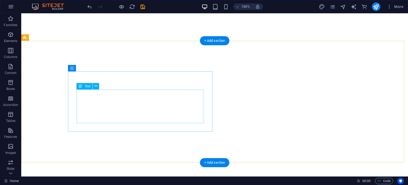
select select "9"
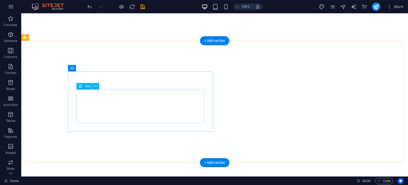
select select "9"
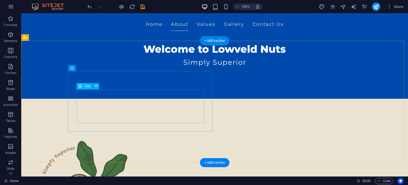
scroll to position [353, 0]
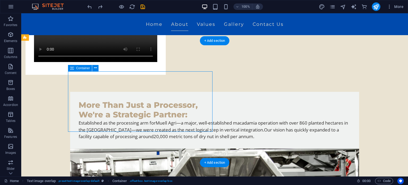
select select "px"
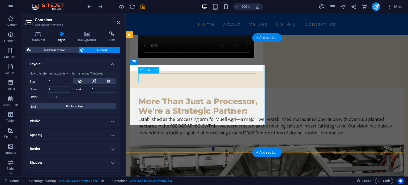
scroll to position [347, 0]
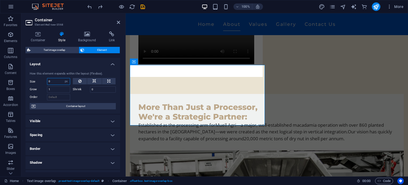
drag, startPoint x: 55, startPoint y: 83, endPoint x: 49, endPoint y: 82, distance: 5.6
click at [49, 82] on input "0" at bounding box center [58, 81] width 23 height 6
click at [37, 36] on icon at bounding box center [37, 33] width 25 height 5
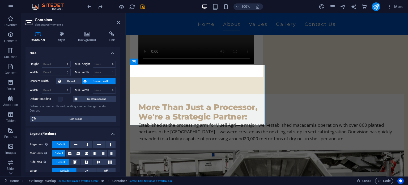
scroll to position [85, 0]
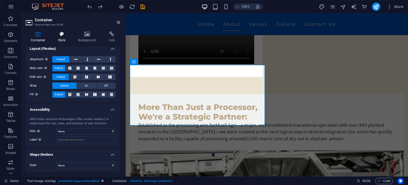
click at [66, 35] on icon at bounding box center [62, 33] width 18 height 5
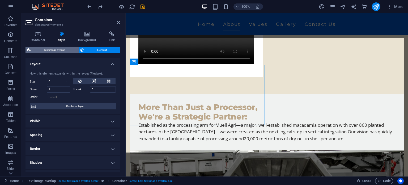
click at [52, 51] on span "Text image overlap" at bounding box center [54, 50] width 45 height 6
select select "rem"
select select "px"
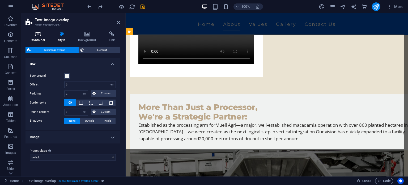
click at [38, 38] on h4 "Container" at bounding box center [38, 36] width 27 height 11
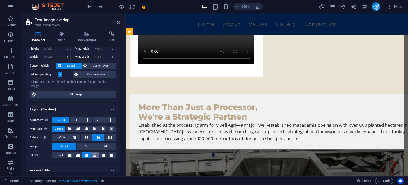
scroll to position [27, 0]
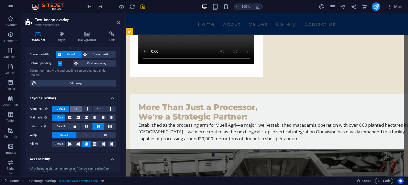
click at [79, 108] on button at bounding box center [76, 108] width 12 height 6
click at [98, 109] on icon at bounding box center [99, 108] width 4 height 6
click at [60, 35] on icon at bounding box center [62, 33] width 18 height 5
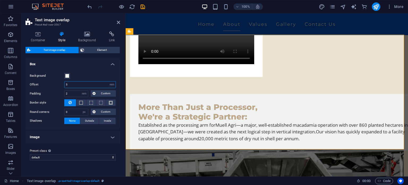
click at [78, 86] on input "5" at bounding box center [90, 84] width 51 height 6
click at [66, 84] on input "5" at bounding box center [90, 84] width 51 height 6
type input "5"
click at [66, 84] on input "10" at bounding box center [90, 84] width 51 height 6
click at [81, 82] on input "10" at bounding box center [90, 84] width 51 height 6
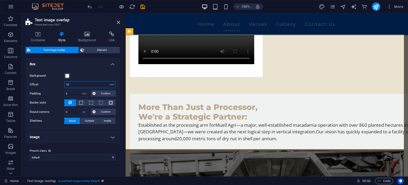
click at [69, 85] on input "10" at bounding box center [90, 84] width 51 height 6
click at [65, 85] on input "10" at bounding box center [90, 84] width 51 height 6
click at [89, 72] on div "Background Offset 10 rem px % vh vw Padding 2 rem px % vh vw Custom Custom 2 re…" at bounding box center [72, 98] width 97 height 62
click at [77, 87] on input "10" at bounding box center [90, 84] width 51 height 6
type input "1"
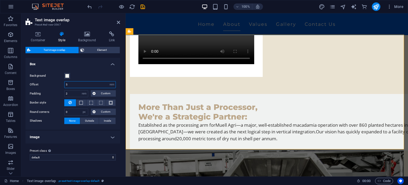
type input "5"
click at [96, 75] on div "Background" at bounding box center [73, 76] width 86 height 6
click at [103, 95] on span "Custom" at bounding box center [105, 93] width 17 height 6
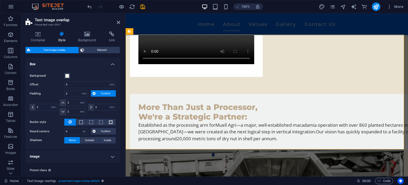
click at [106, 70] on div "Background Offset 5 rem px % vh vw Padding 2 rem px % vh vw Custom Custom 2 rem…" at bounding box center [72, 108] width 97 height 82
click at [99, 92] on span "Custom" at bounding box center [105, 93] width 17 height 6
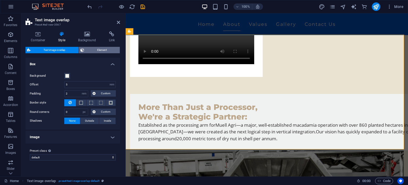
click at [87, 52] on span "Element" at bounding box center [102, 50] width 33 height 6
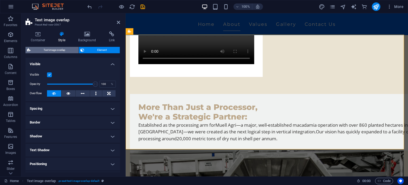
click at [53, 51] on span "Text image overlap" at bounding box center [54, 50] width 45 height 6
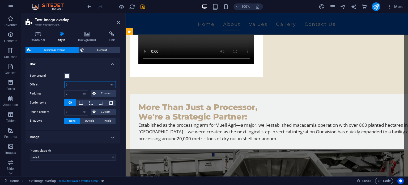
click at [78, 87] on input "5" at bounding box center [90, 84] width 51 height 6
drag, startPoint x: 72, startPoint y: 86, endPoint x: 63, endPoint y: 86, distance: 9.0
click at [63, 86] on div "Offset 5 rem px % vh vw" at bounding box center [73, 84] width 86 height 7
click at [111, 85] on select "rem px % vh vw" at bounding box center [111, 84] width 7 height 6
select select "%"
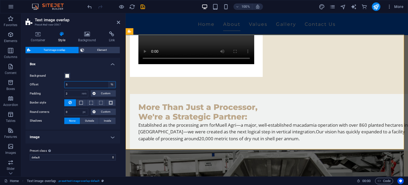
click at [108, 81] on select "rem px % vh vw" at bounding box center [111, 84] width 7 height 6
click at [82, 86] on input "5" at bounding box center [90, 84] width 51 height 6
drag, startPoint x: 75, startPoint y: 85, endPoint x: 63, endPoint y: 85, distance: 12.0
click at [63, 85] on div "Offset 5 rem px % vh vw" at bounding box center [73, 84] width 86 height 7
click at [99, 85] on input "5" at bounding box center [90, 84] width 51 height 6
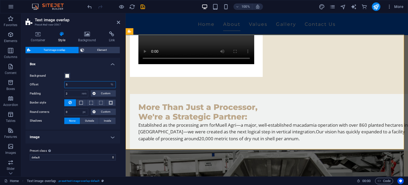
drag, startPoint x: 97, startPoint y: 86, endPoint x: 65, endPoint y: 88, distance: 32.5
click at [65, 88] on div "Background Offset 5 rem px % vh vw Padding 2 rem px % vh vw Custom Custom 2 rem…" at bounding box center [72, 98] width 97 height 62
type input "100"
type input "50"
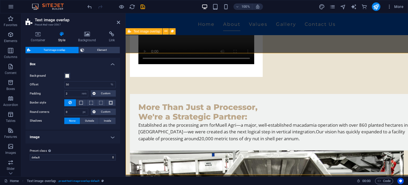
scroll to position [347, 0]
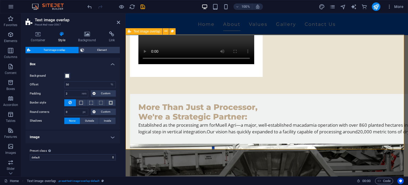
drag, startPoint x: 311, startPoint y: 57, endPoint x: 297, endPoint y: 58, distance: 13.3
click at [117, 21] on icon at bounding box center [118, 22] width 3 height 4
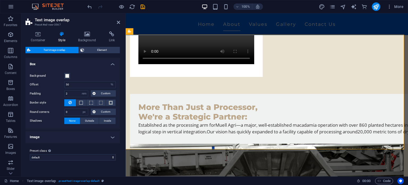
scroll to position [352, 0]
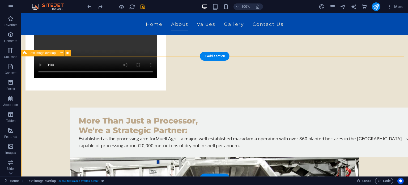
scroll to position [326, 0]
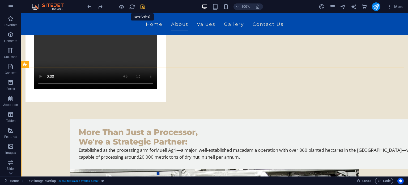
click at [139, 7] on div at bounding box center [115, 6] width 59 height 8
click at [143, 7] on icon "save" at bounding box center [143, 7] width 6 height 6
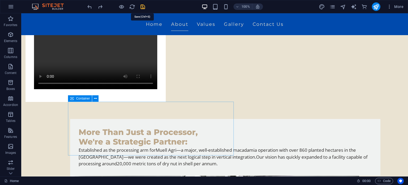
click at [142, 6] on icon "save" at bounding box center [143, 7] width 6 height 6
checkbox input "false"
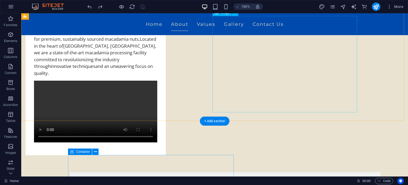
scroll to position [219, 0]
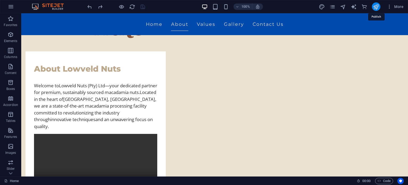
click at [377, 8] on icon "publish" at bounding box center [376, 7] width 6 height 6
